Goal: Information Seeking & Learning: Learn about a topic

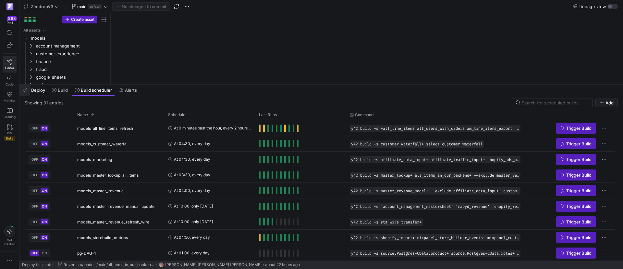
click at [27, 88] on span "button" at bounding box center [24, 89] width 10 height 11
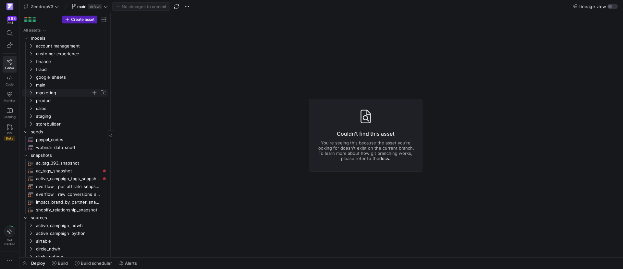
click at [31, 94] on icon "Press SPACE to select this row." at bounding box center [31, 93] width 5 height 4
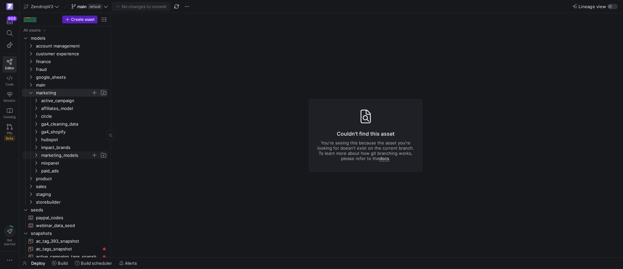
click at [36, 155] on icon "Press SPACE to select this row." at bounding box center [36, 155] width 5 height 4
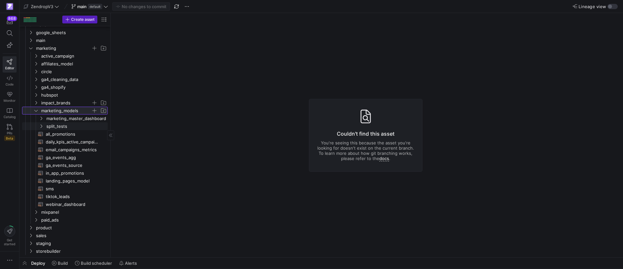
scroll to position [49, 0]
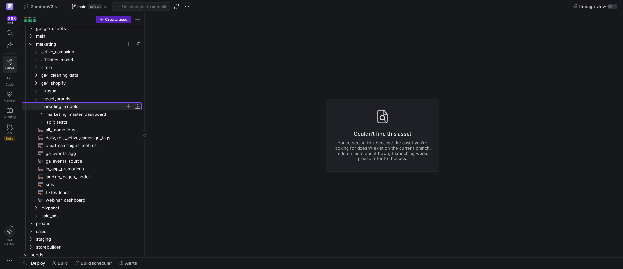
drag, startPoint x: 110, startPoint y: 149, endPoint x: 150, endPoint y: 150, distance: 39.3
click at [145, 150] on div at bounding box center [145, 135] width 0 height 244
click at [40, 112] on icon "Press SPACE to select this row." at bounding box center [41, 114] width 5 height 4
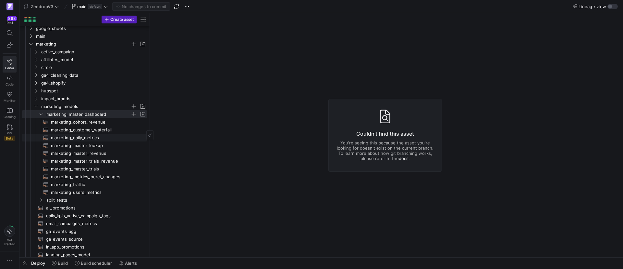
click at [87, 136] on span "marketing_daily_metrics​​​​​​​​​​" at bounding box center [95, 137] width 89 height 7
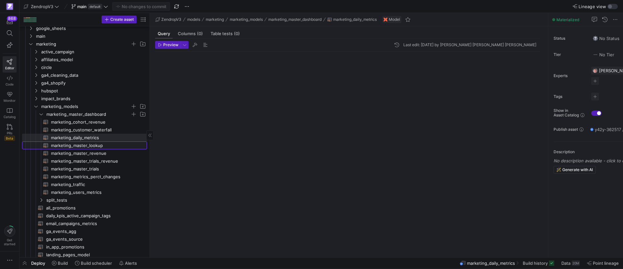
click at [95, 148] on span "marketing_master_lookup​​​​​​​​​​" at bounding box center [95, 145] width 89 height 7
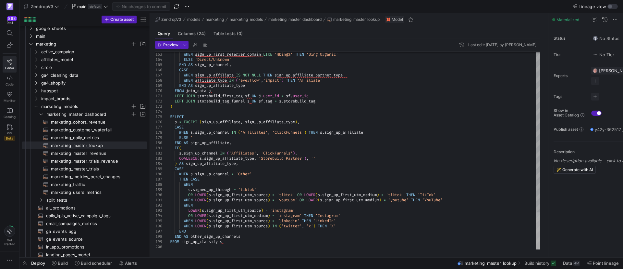
click at [536, 240] on div at bounding box center [538, 230] width 5 height 37
click at [541, 264] on span "Build history" at bounding box center [537, 262] width 25 height 5
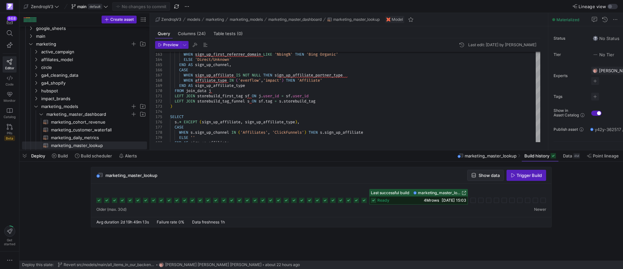
click at [493, 179] on span "button" at bounding box center [486, 175] width 36 height 10
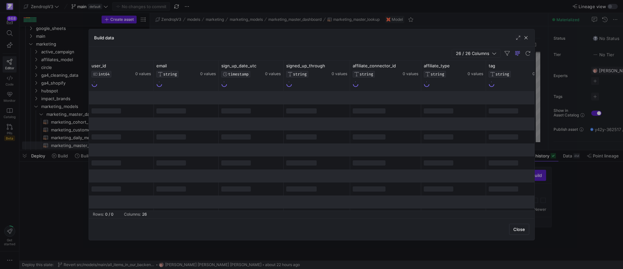
click at [483, 53] on span "26 / 26 Columns" at bounding box center [474, 53] width 36 height 5
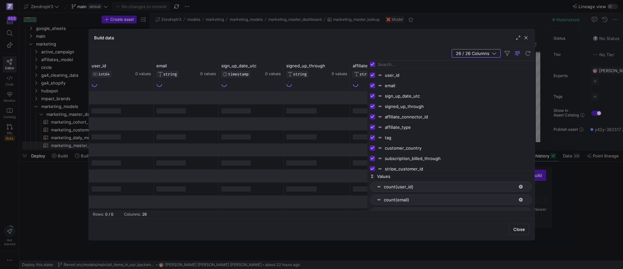
drag, startPoint x: 469, startPoint y: 82, endPoint x: 367, endPoint y: 92, distance: 102.8
click at [367, 92] on div at bounding box center [368, 135] width 2 height 150
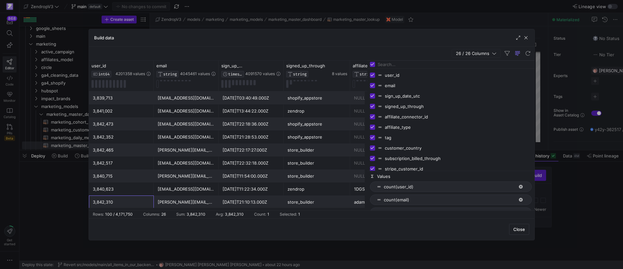
click at [127, 207] on div "3,842,310" at bounding box center [121, 201] width 57 height 13
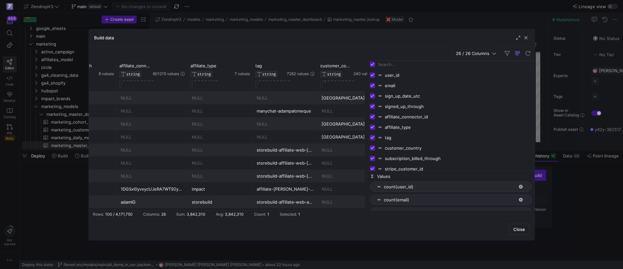
scroll to position [0, 258]
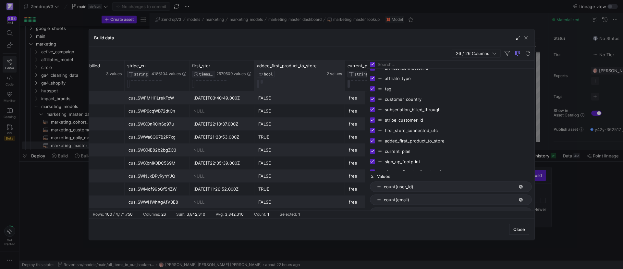
drag, startPoint x: 319, startPoint y: 71, endPoint x: 345, endPoint y: 71, distance: 25.7
click at [345, 71] on div at bounding box center [345, 75] width 3 height 31
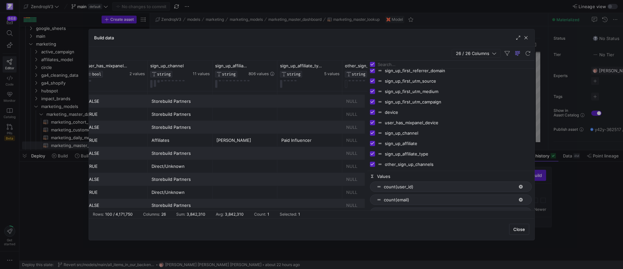
scroll to position [0, 1446]
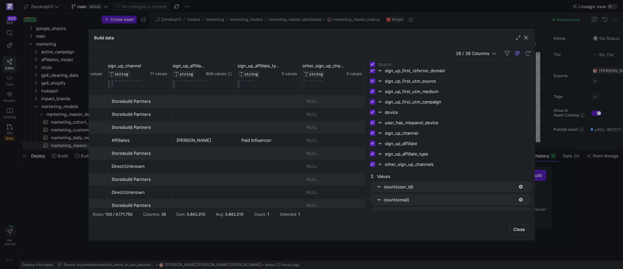
click at [527, 40] on span "button" at bounding box center [526, 37] width 6 height 6
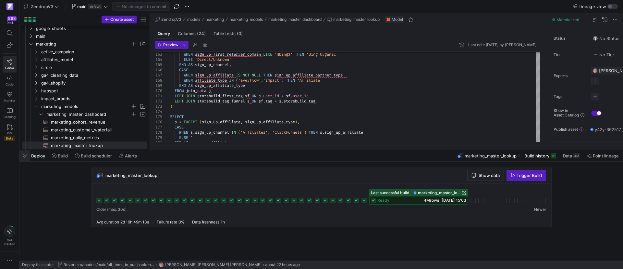
click at [21, 158] on span "button" at bounding box center [24, 155] width 10 height 11
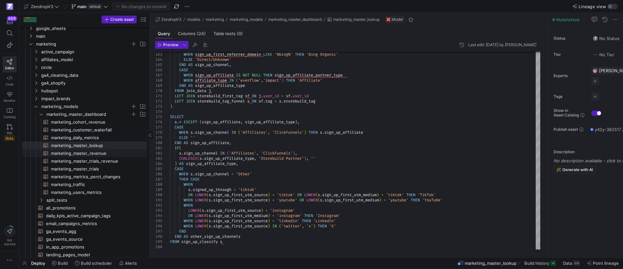
click at [86, 153] on span "marketing_master_revenue​​​​​​​​​​" at bounding box center [95, 152] width 89 height 7
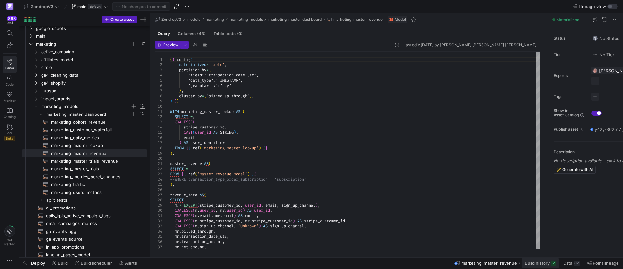
click at [533, 265] on span "Build history" at bounding box center [537, 262] width 25 height 5
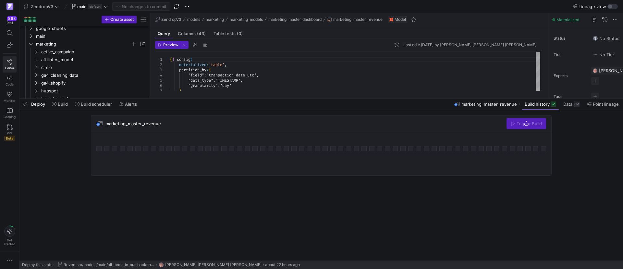
drag, startPoint x: 414, startPoint y: 150, endPoint x: 412, endPoint y: 98, distance: 51.7
click at [412, 98] on div at bounding box center [321, 98] width 604 height 3
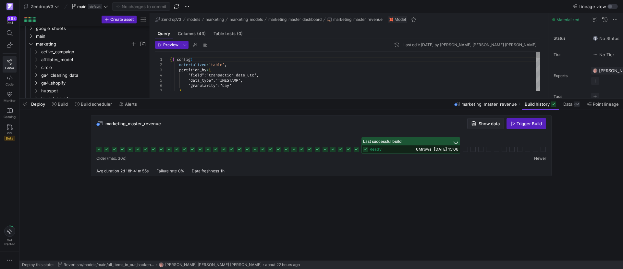
click at [483, 124] on span "Show data" at bounding box center [489, 123] width 21 height 5
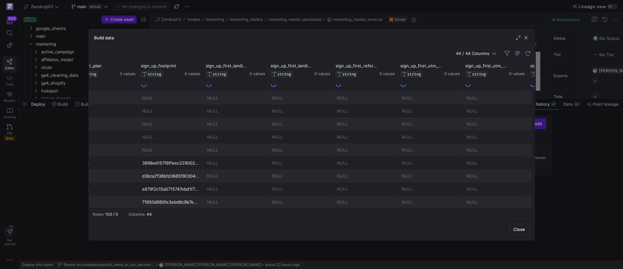
scroll to position [0, 646]
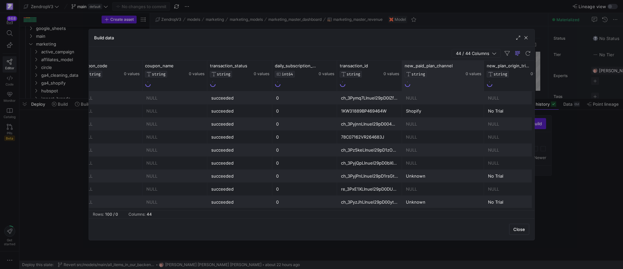
drag, startPoint x: 466, startPoint y: 82, endPoint x: 480, endPoint y: 83, distance: 14.7
click at [483, 83] on div at bounding box center [484, 75] width 3 height 31
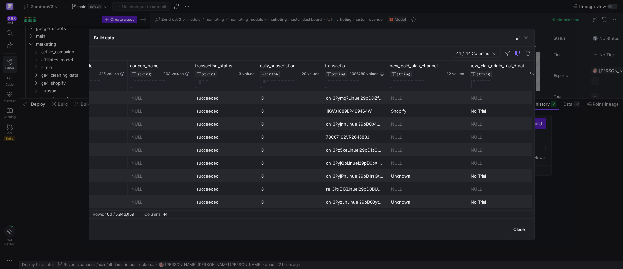
drag, startPoint x: 532, startPoint y: 76, endPoint x: 554, endPoint y: 76, distance: 22.4
click at [554, 76] on div "Build data 44 / 44 Columns Drag here to set row groups Drag here to set column …" at bounding box center [311, 134] width 623 height 269
drag, startPoint x: 474, startPoint y: 210, endPoint x: 486, endPoint y: 211, distance: 12.1
click at [486, 211] on y42-table-data-footer "Rows: 100 / 5,946,059 Columns: 44" at bounding box center [312, 214] width 446 height 8
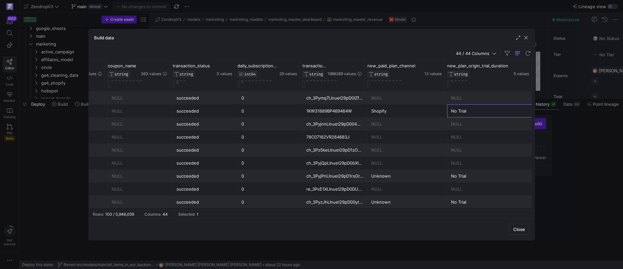
drag, startPoint x: 457, startPoint y: 112, endPoint x: 479, endPoint y: 111, distance: 22.1
click at [479, 111] on div "No Trial" at bounding box center [491, 111] width 80 height 13
click at [381, 110] on div "Shopify" at bounding box center [407, 111] width 72 height 13
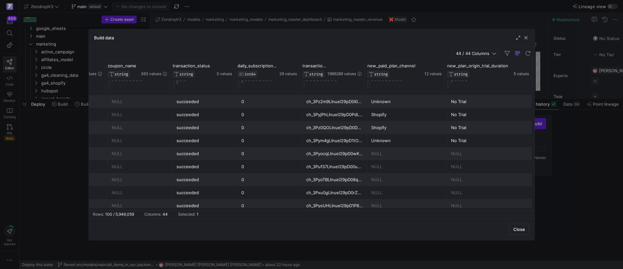
scroll to position [390, 0]
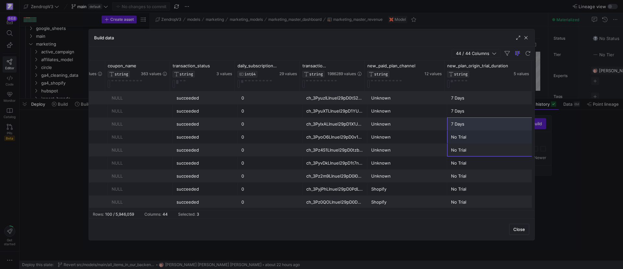
drag, startPoint x: 463, startPoint y: 150, endPoint x: 461, endPoint y: 126, distance: 24.1
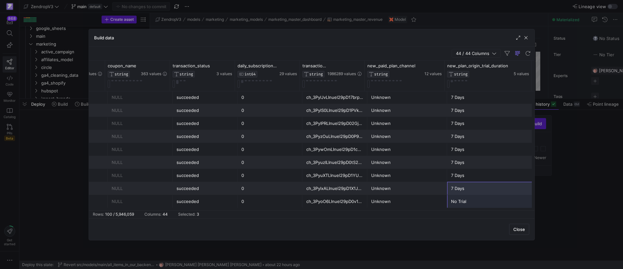
scroll to position [27, 0]
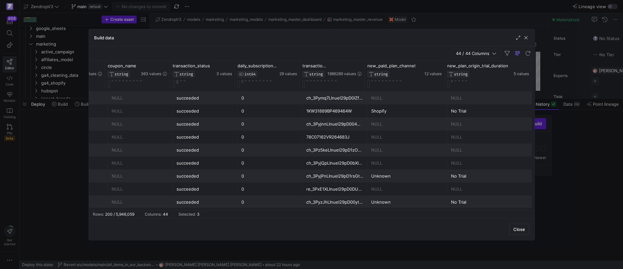
drag, startPoint x: 19, startPoint y: 108, endPoint x: 31, endPoint y: 109, distance: 13.0
click at [19, 108] on div at bounding box center [311, 134] width 623 height 269
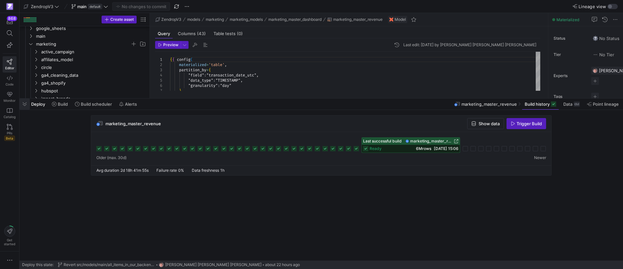
click at [26, 103] on span "button" at bounding box center [24, 103] width 10 height 11
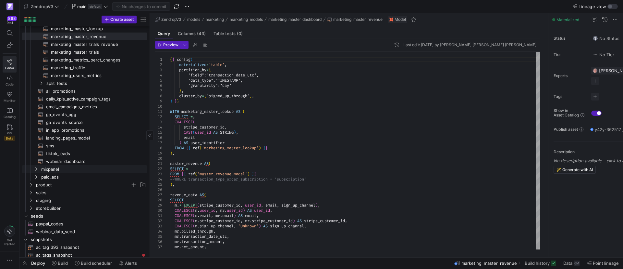
scroll to position [195, 0]
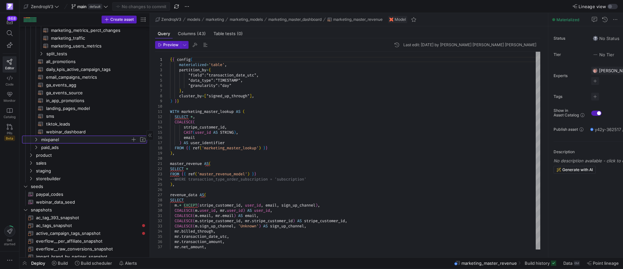
click at [36, 139] on icon "Press SPACE to select this row." at bounding box center [36, 139] width 5 height 4
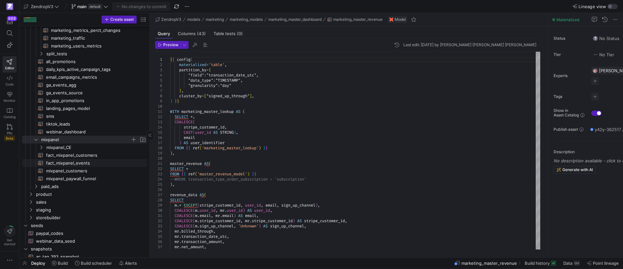
click at [67, 164] on span "fact_mixpanel_events​​​​​​​​​​" at bounding box center [93, 162] width 94 height 7
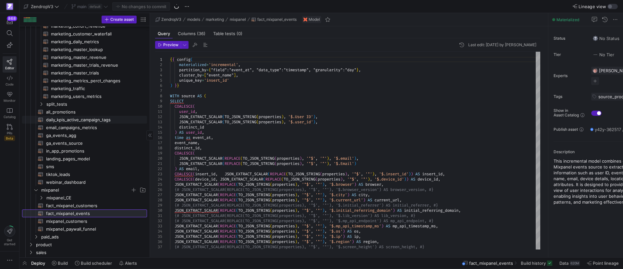
scroll to position [49, 0]
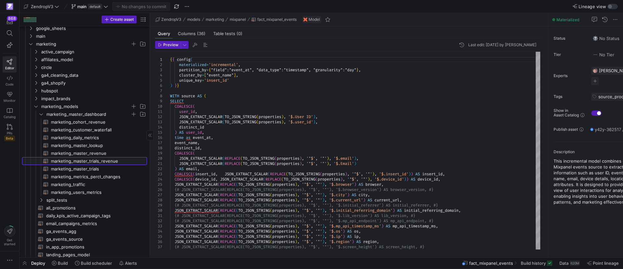
click at [73, 161] on span "marketing_master_trials_revenue​​​​​​​​​​" at bounding box center [95, 160] width 89 height 7
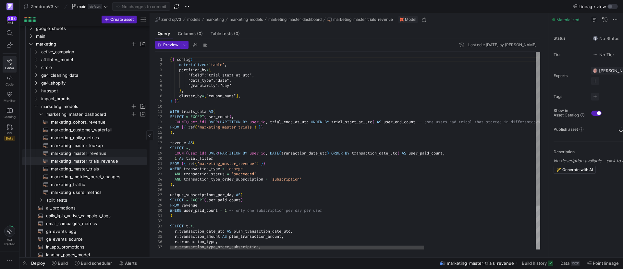
click at [84, 153] on span "marketing_master_revenue​​​​​​​​​​" at bounding box center [95, 152] width 89 height 7
type textarea "{{ config( materialized='table', partition_by={ "field": "transaction_date_utc"…"
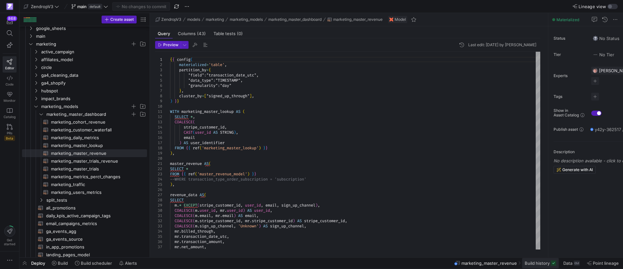
click at [539, 262] on span "Build history" at bounding box center [537, 262] width 25 height 5
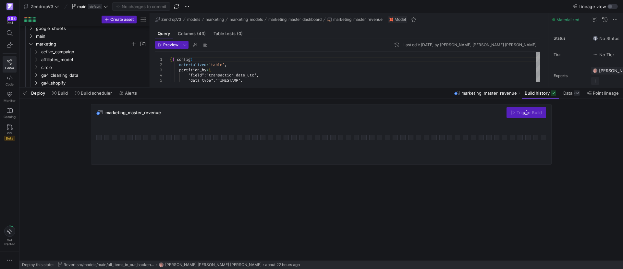
drag, startPoint x: 330, startPoint y: 150, endPoint x: 339, endPoint y: 87, distance: 63.6
click at [339, 87] on div at bounding box center [321, 87] width 604 height 3
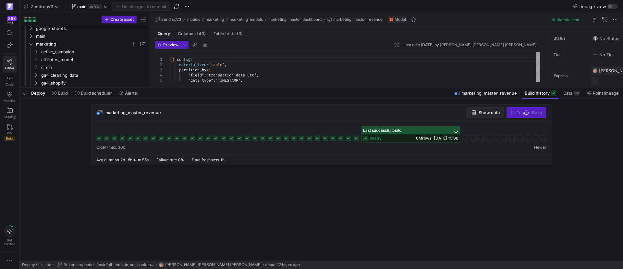
click at [487, 114] on span "Show data" at bounding box center [489, 112] width 21 height 5
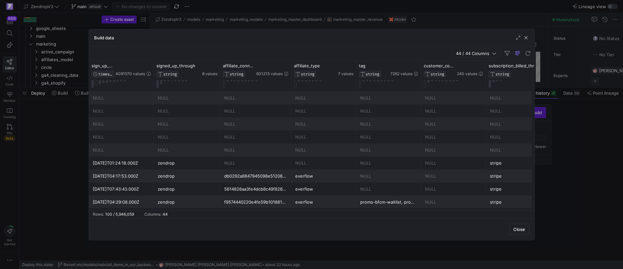
click at [464, 53] on span "44 / 44 Columns" at bounding box center [474, 53] width 36 height 5
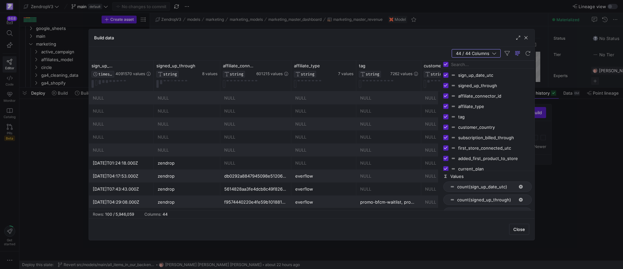
drag, startPoint x: 470, startPoint y: 71, endPoint x: 365, endPoint y: 84, distance: 106.3
click at [440, 84] on div at bounding box center [441, 135] width 2 height 150
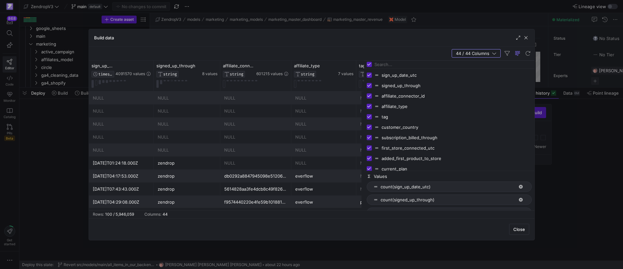
click at [401, 64] on input "Filter Columns Input" at bounding box center [453, 64] width 157 height 13
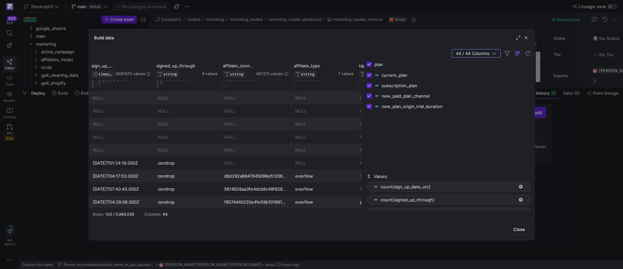
type input "plan"
click at [370, 85] on input "Press SPACE to toggle visibility (visible)" at bounding box center [369, 85] width 5 height 5
checkbox input "false"
click at [370, 85] on input "Press SPACE to toggle visibility (hidden)" at bounding box center [369, 85] width 5 height 5
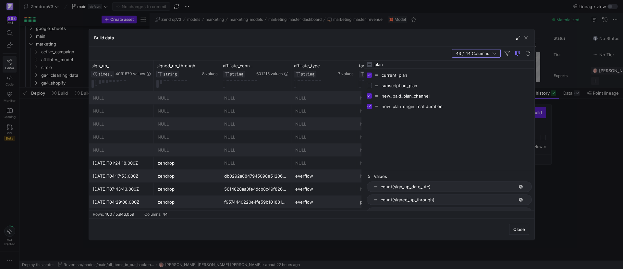
checkbox input "true"
click at [526, 39] on span "button" at bounding box center [526, 37] width 6 height 6
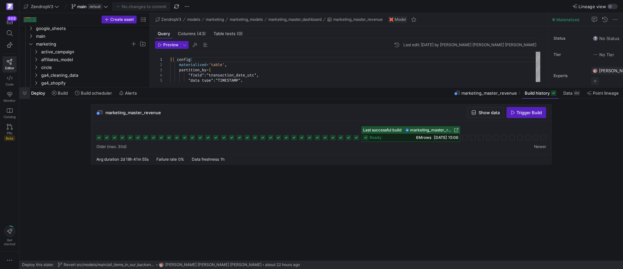
click at [26, 95] on span "button" at bounding box center [24, 92] width 10 height 11
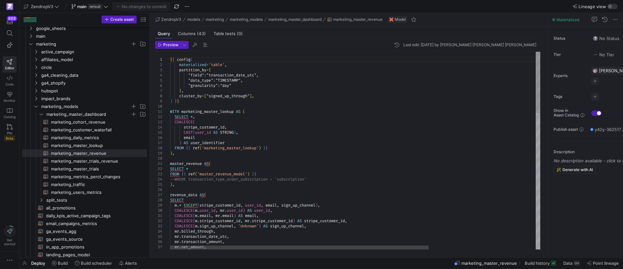
click at [19, 257] on button "button" at bounding box center [24, 262] width 10 height 11
type textarea "WITH marketing_master_lookup AS ( SELECT *, COALESCE( stripe_customer_id, CAST(…"
